Goal: Navigation & Orientation: Find specific page/section

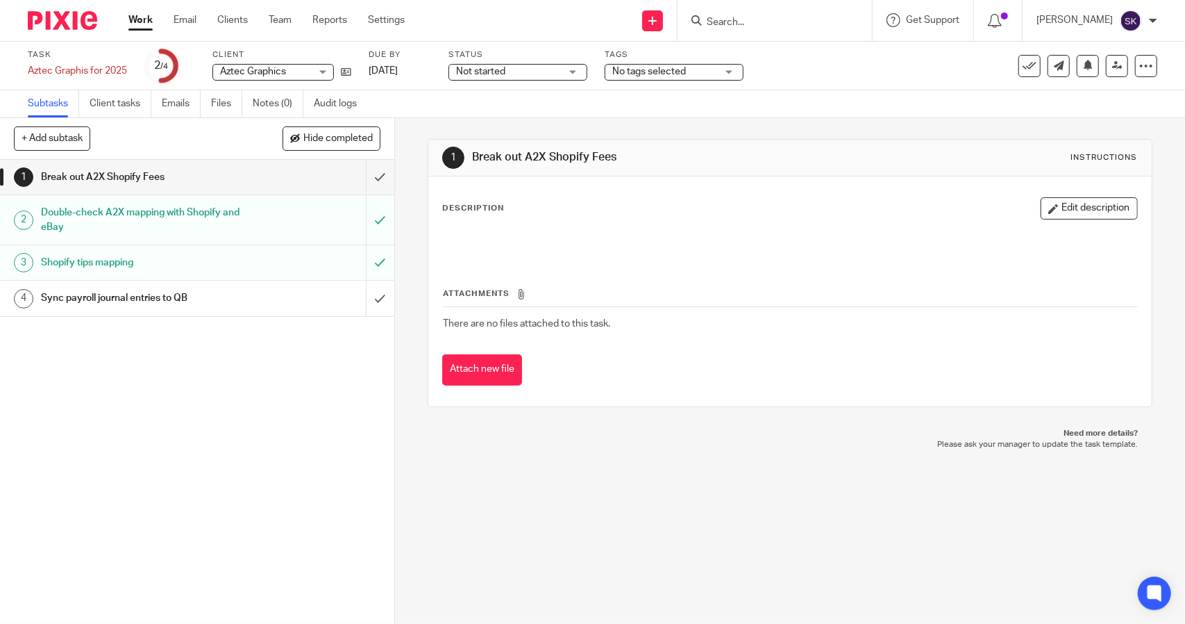
click at [139, 24] on link "Work" at bounding box center [140, 20] width 24 height 14
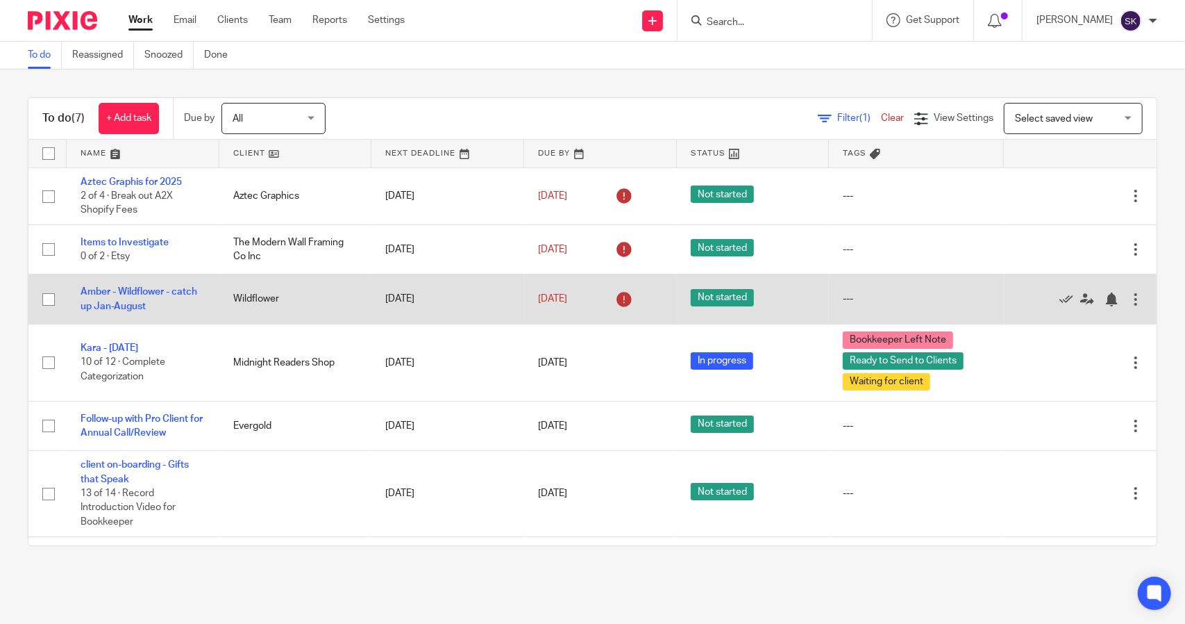
scroll to position [60, 0]
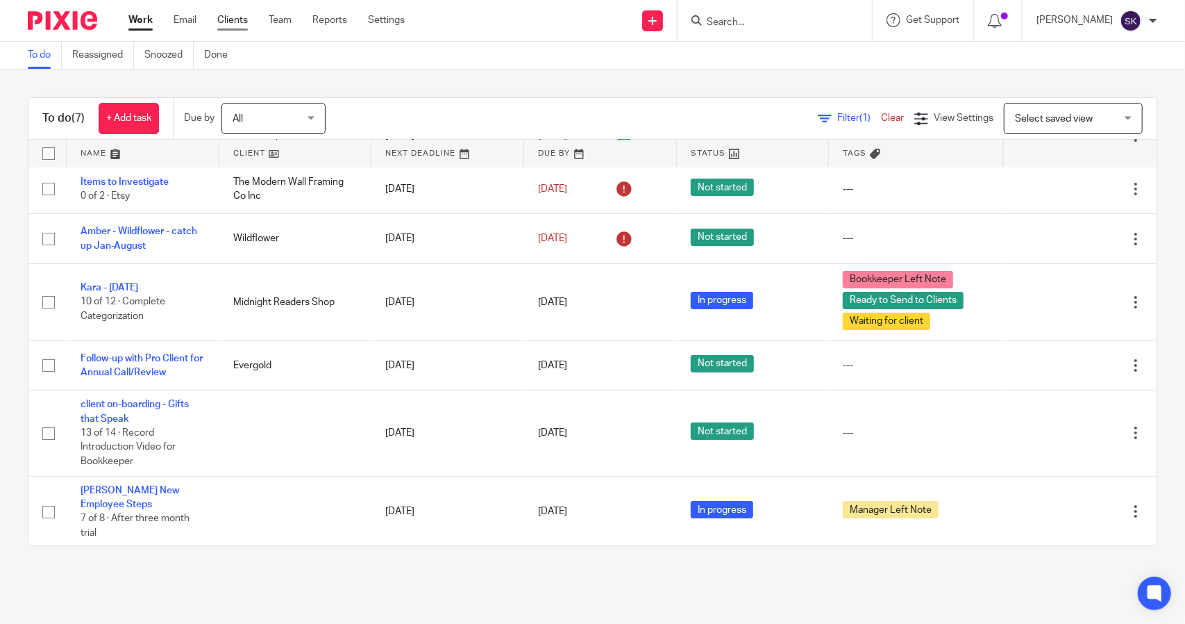
click at [244, 27] on link "Clients" at bounding box center [232, 20] width 31 height 14
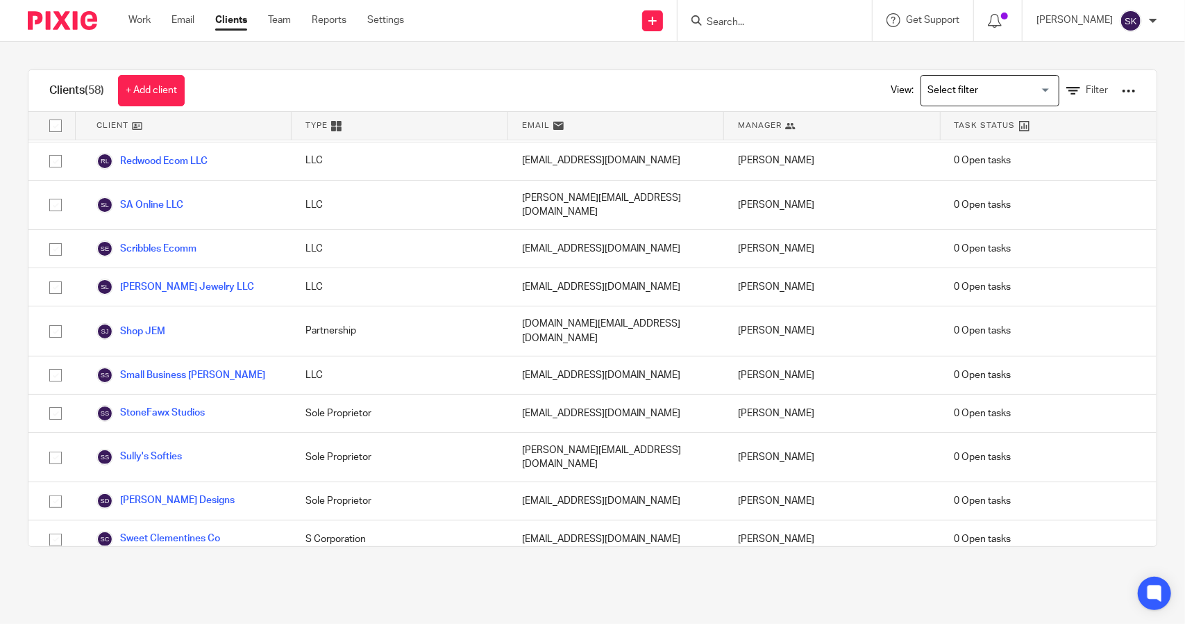
scroll to position [1505, 0]
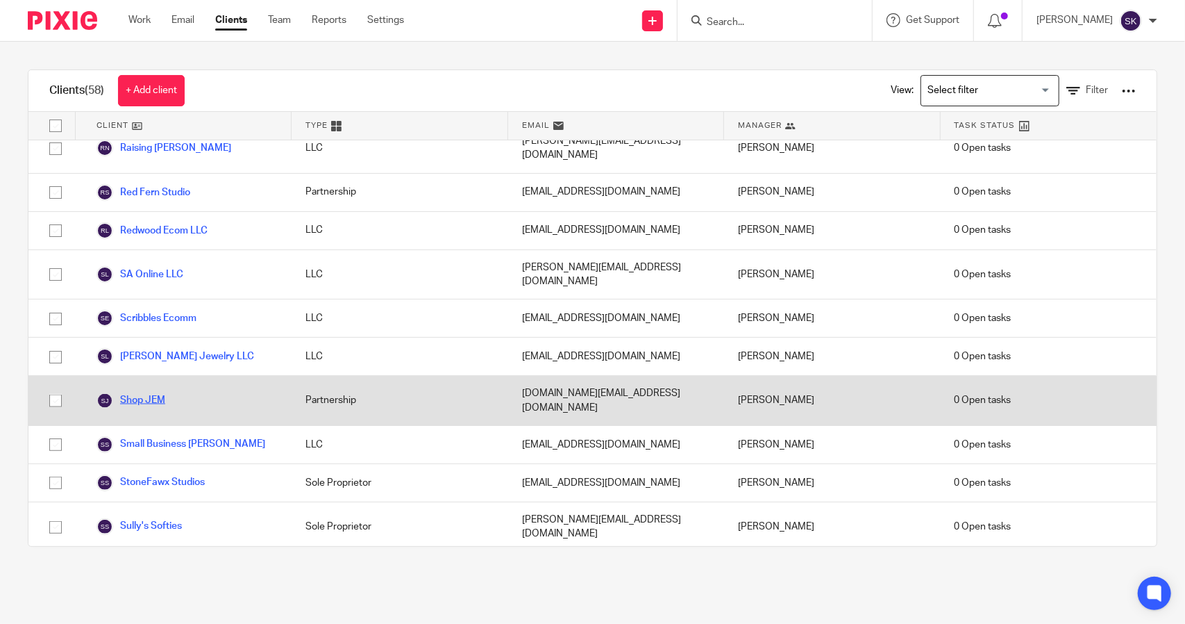
click at [140, 392] on link "Shop JEM" at bounding box center [131, 400] width 69 height 17
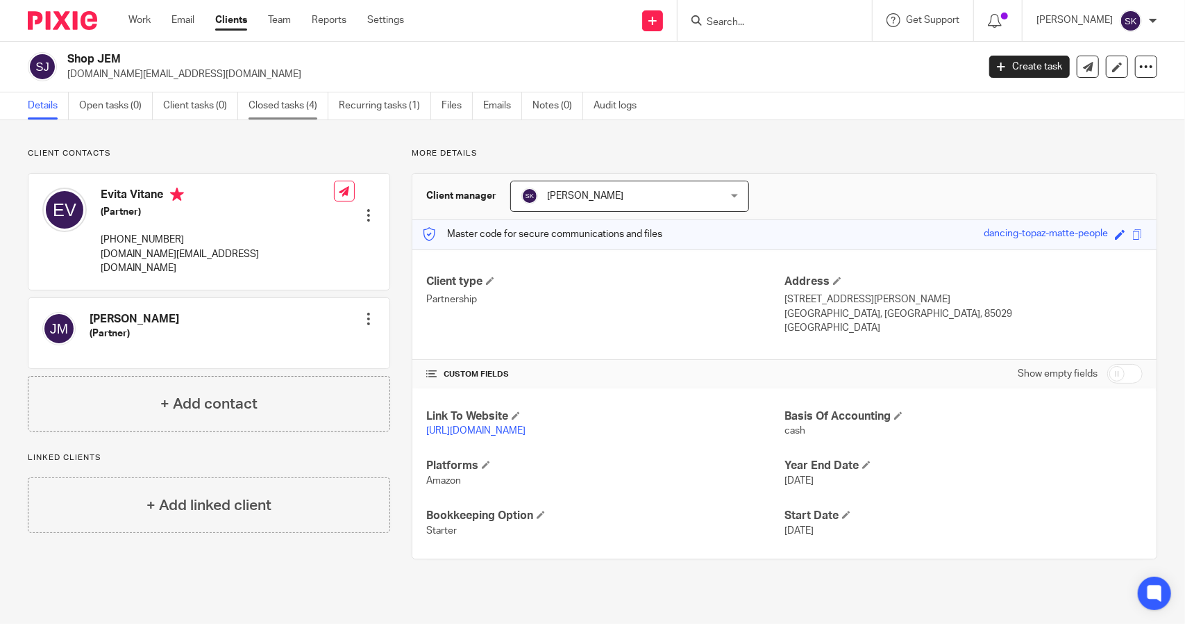
click at [267, 113] on link "Closed tasks (4)" at bounding box center [289, 105] width 80 height 27
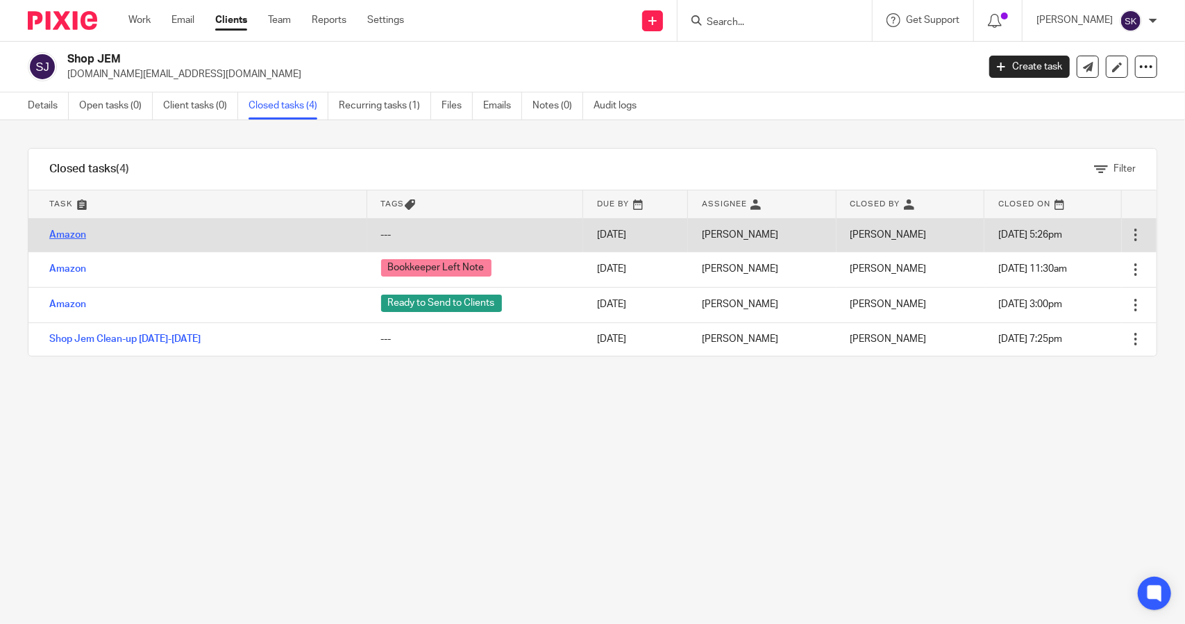
click at [69, 234] on link "Amazon" at bounding box center [67, 235] width 37 height 10
